Goal: Check status: Check status

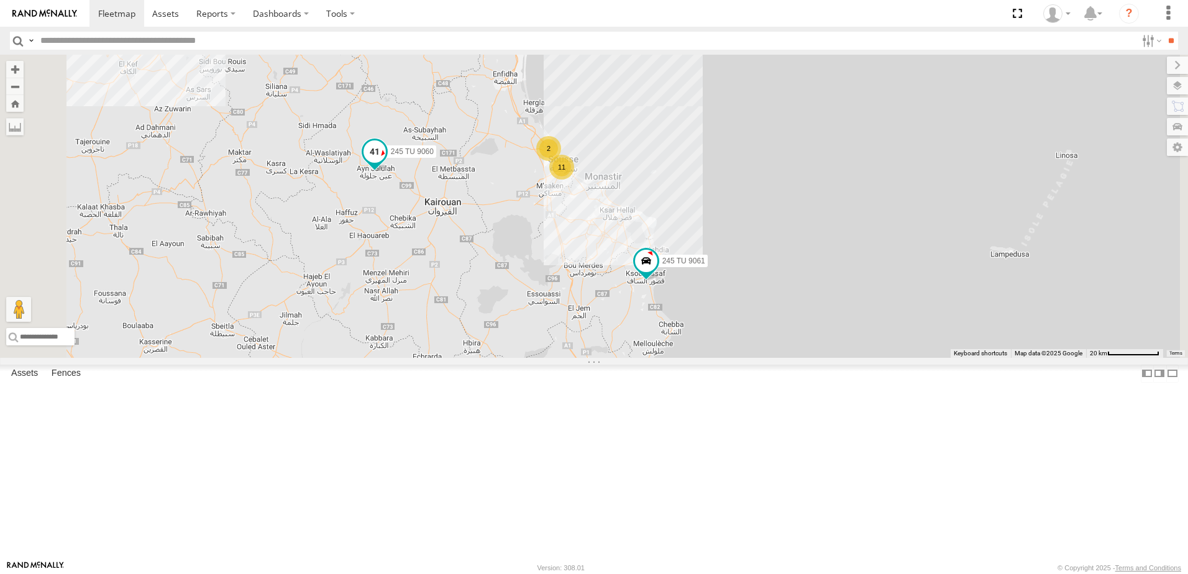
click at [386, 163] on span at bounding box center [374, 151] width 22 height 22
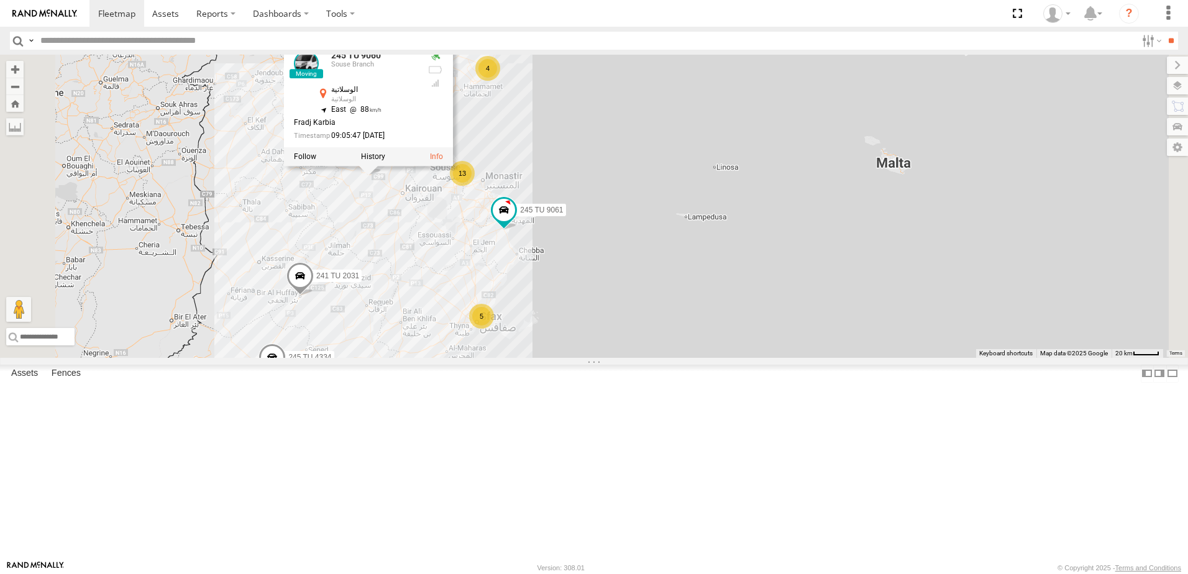
click at [528, 297] on div "245 TU 9061 245 TU 9060 241 TU 2031 245 TU 9060 [GEOGRAPHIC_DATA] 35.79852 , 9.…" at bounding box center [594, 206] width 1188 height 303
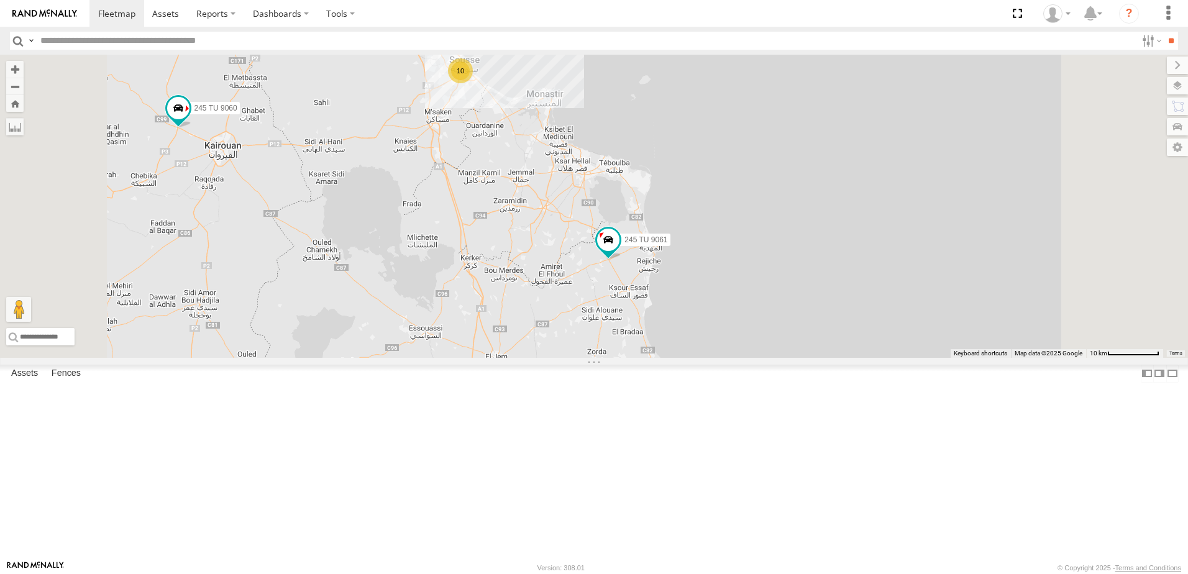
drag, startPoint x: 559, startPoint y: 308, endPoint x: 551, endPoint y: 303, distance: 9.2
click at [551, 303] on div "245 TU 9061 245 TU 9060 10 2 241 TU 2026" at bounding box center [594, 206] width 1188 height 303
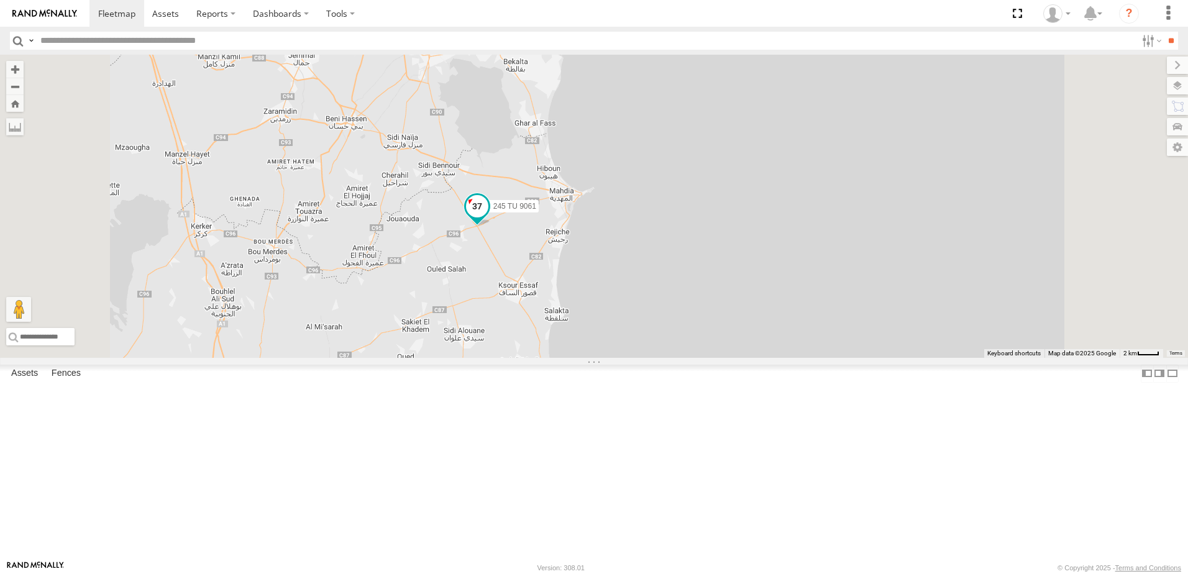
click at [488, 217] on span at bounding box center [477, 206] width 22 height 22
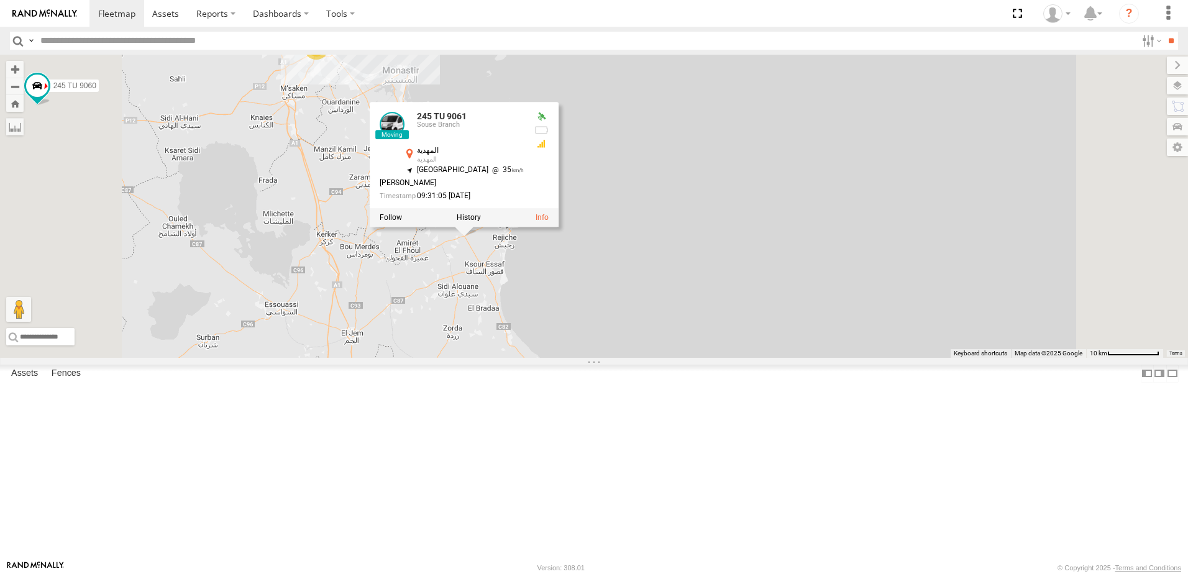
click at [821, 298] on div "245 TU 9061 245 TU 9060 241 TU 2026 245 TU 9061 Souse Branch المهدية المهدية 35…" at bounding box center [594, 206] width 1188 height 303
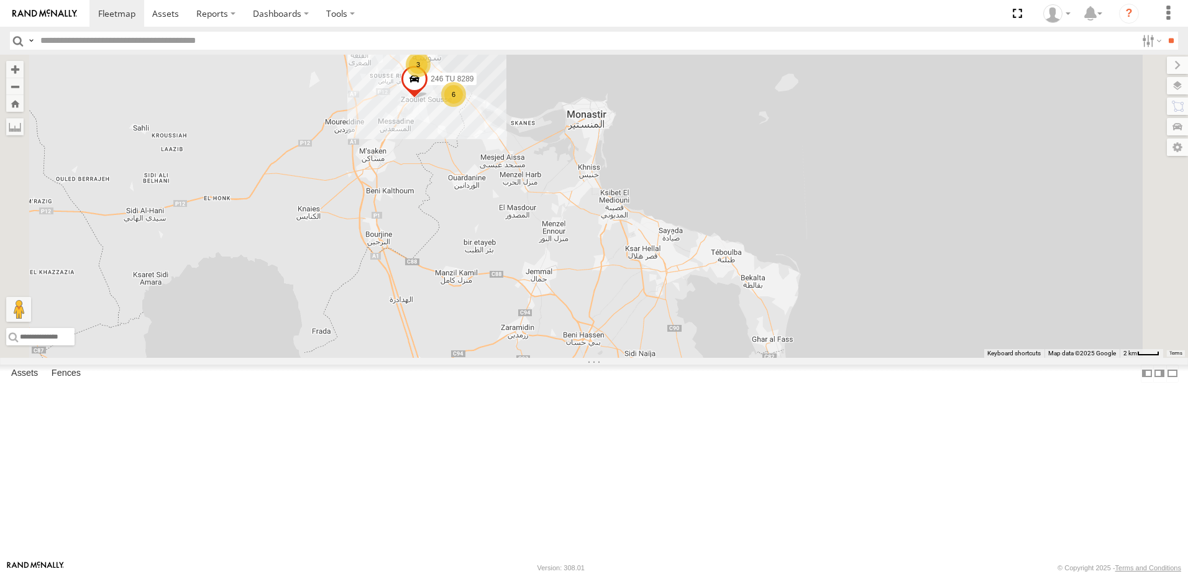
drag, startPoint x: 451, startPoint y: 182, endPoint x: 542, endPoint y: 282, distance: 135.0
click at [514, 281] on div "245 TU 9061 245 TU 9060 241 TU 2026 3 6 246 TU 8289" at bounding box center [594, 206] width 1188 height 303
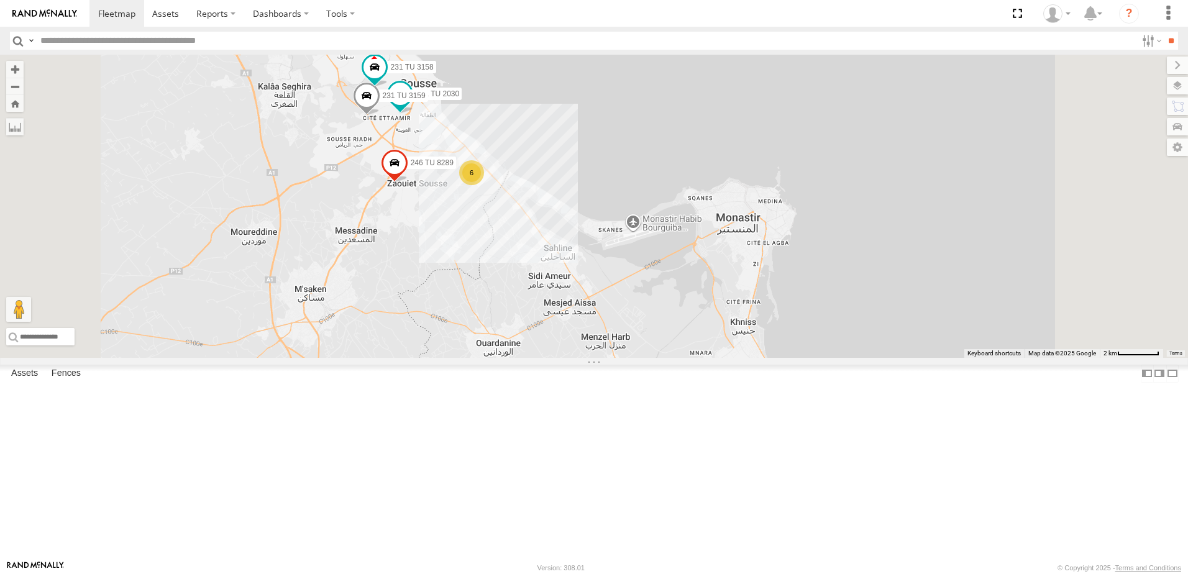
drag, startPoint x: 430, startPoint y: 214, endPoint x: 443, endPoint y: 304, distance: 90.4
click at [443, 304] on div "245 TU 9061 245 TU 9060 241 TU 2026 246 TU 8289 241 TU 2030 231 TU 3159 6 231 T…" at bounding box center [594, 206] width 1188 height 303
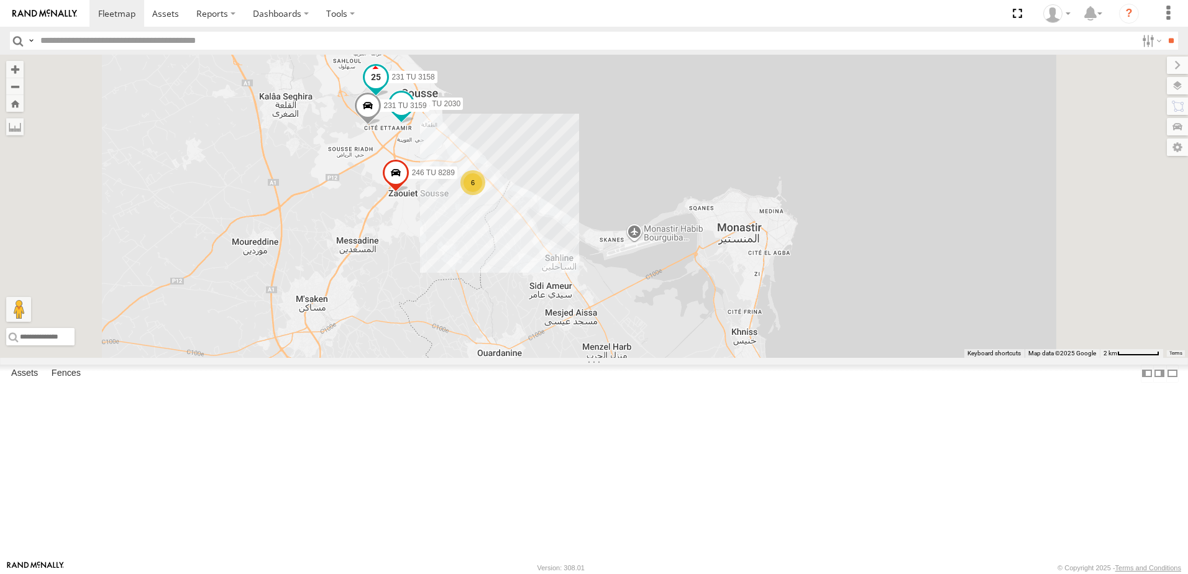
click at [387, 88] on span at bounding box center [376, 77] width 22 height 22
click at [457, 224] on div "245 TU 9061 245 TU 9060 241 TU 2026 246 TU 8289 241 TU 2030 231 TU 3159 6 231 T…" at bounding box center [594, 206] width 1188 height 303
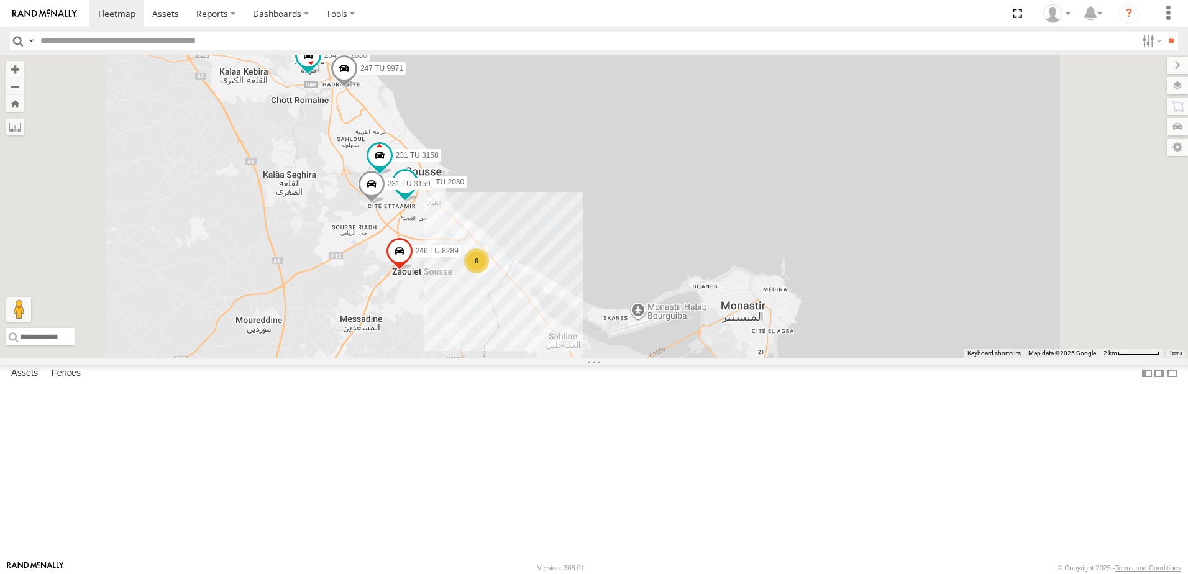
drag, startPoint x: 466, startPoint y: 158, endPoint x: 470, endPoint y: 245, distance: 87.1
click at [470, 245] on div "245 TU 9061 245 TU 9060 241 TU 2026 246 TU 8289 241 TU 2030 231 TU 3159 6 231 T…" at bounding box center [594, 206] width 1188 height 303
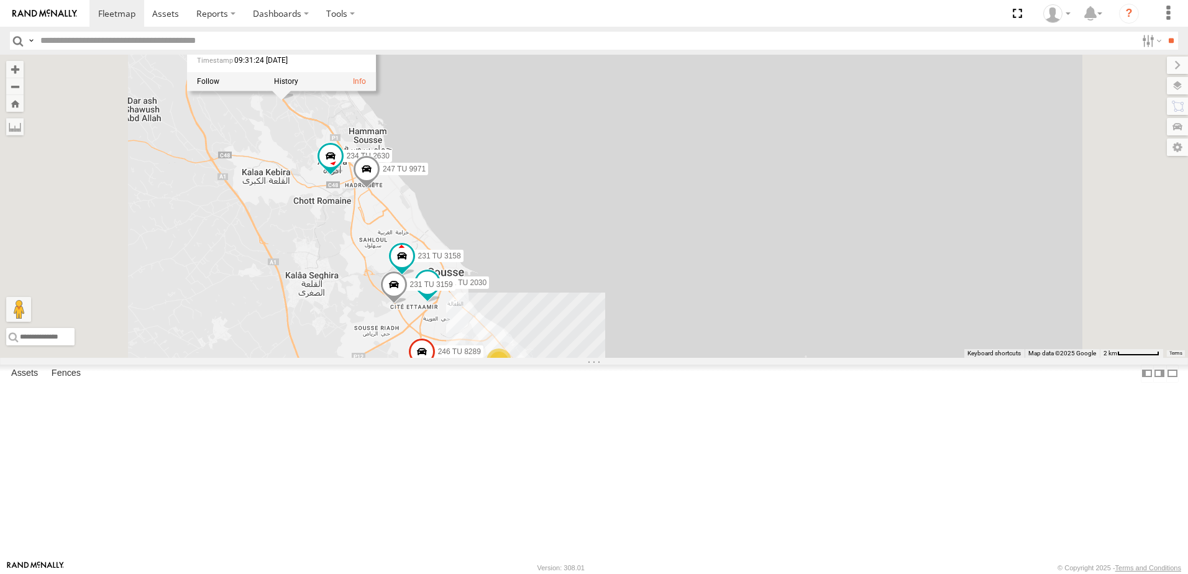
drag, startPoint x: 404, startPoint y: 172, endPoint x: 423, endPoint y: 250, distance: 80.6
click at [423, 250] on div "245 TU 9061 245 TU 9060 241 TU 2026 246 TU 8289 241 TU 2030 231 TU 3159 6 231 T…" at bounding box center [594, 206] width 1188 height 303
